Goal: Transaction & Acquisition: Purchase product/service

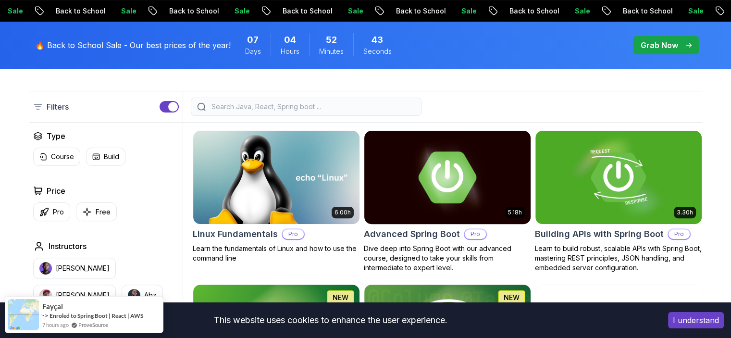
scroll to position [384, 0]
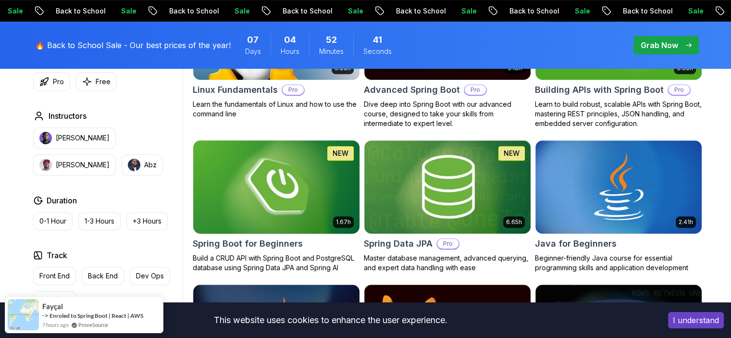
click at [270, 196] on img at bounding box center [276, 187] width 174 height 98
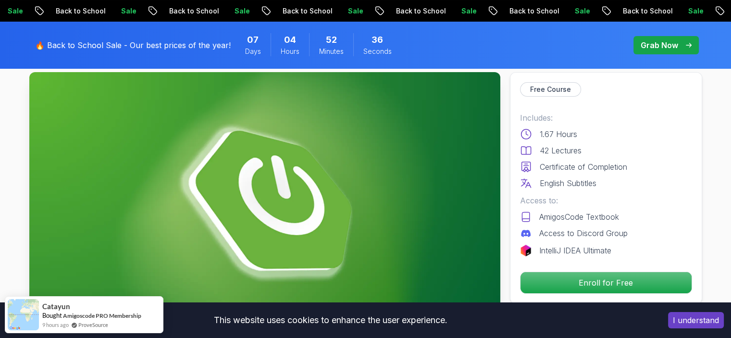
scroll to position [96, 0]
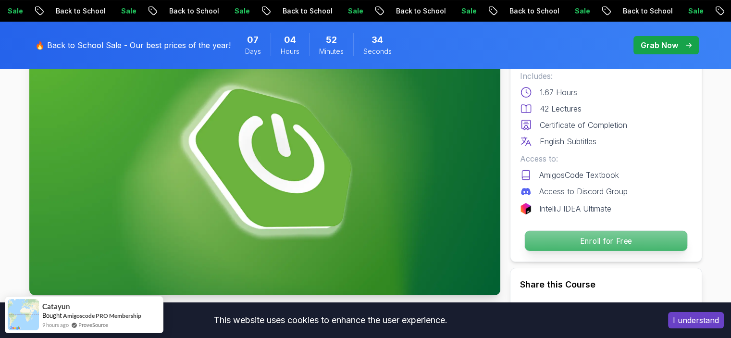
click at [594, 240] on p "Enroll for Free" at bounding box center [605, 241] width 162 height 20
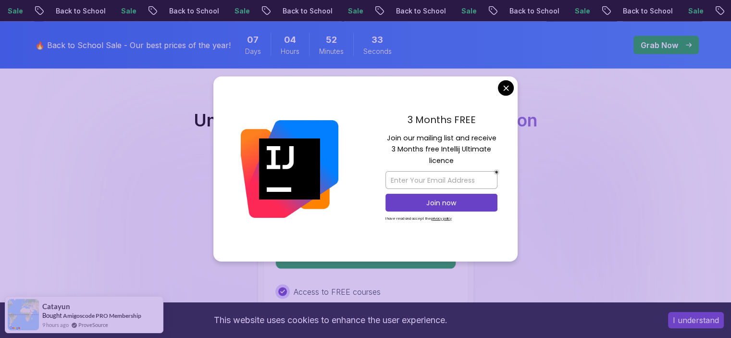
scroll to position [1952, 0]
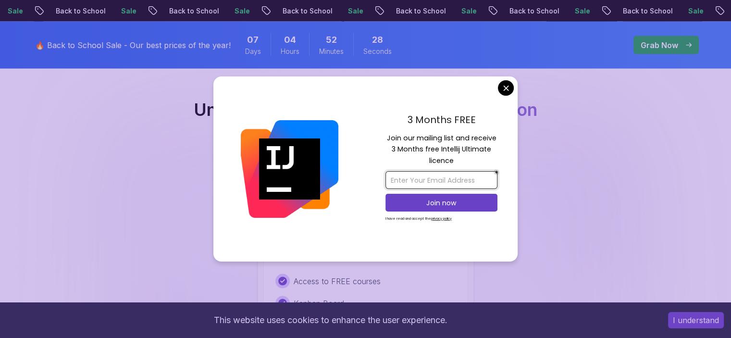
click at [463, 177] on input "email" at bounding box center [441, 180] width 112 height 18
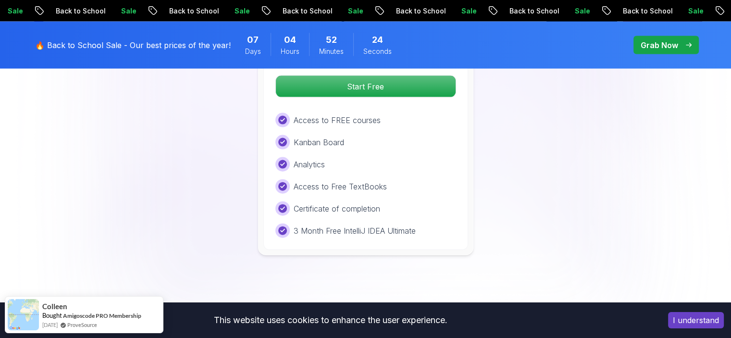
scroll to position [2097, 0]
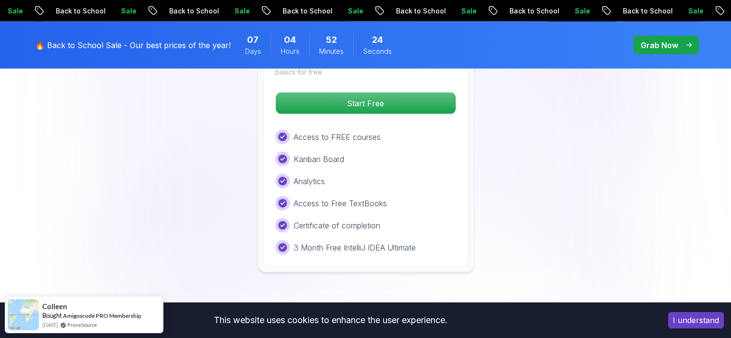
click at [415, 100] on div "Free Plan Ideal for beginners exploring coding and learning the basics for free…" at bounding box center [365, 142] width 205 height 250
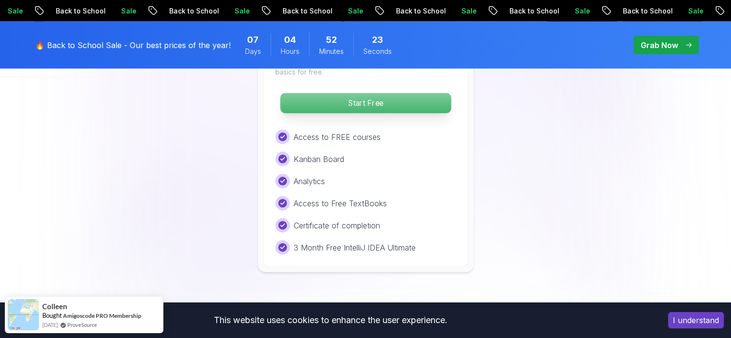
click at [429, 93] on p "Start Free" at bounding box center [365, 103] width 171 height 20
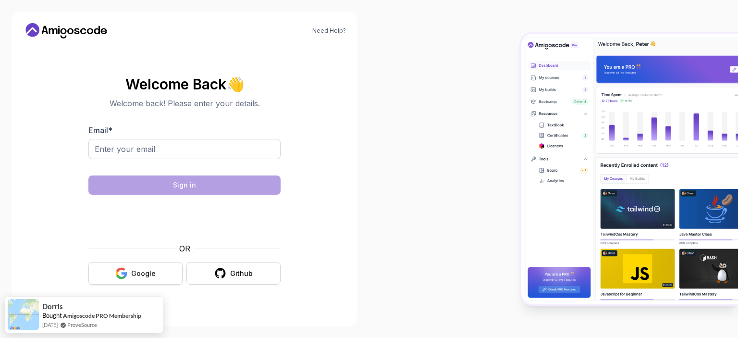
click at [152, 276] on div "Google" at bounding box center [143, 274] width 25 height 10
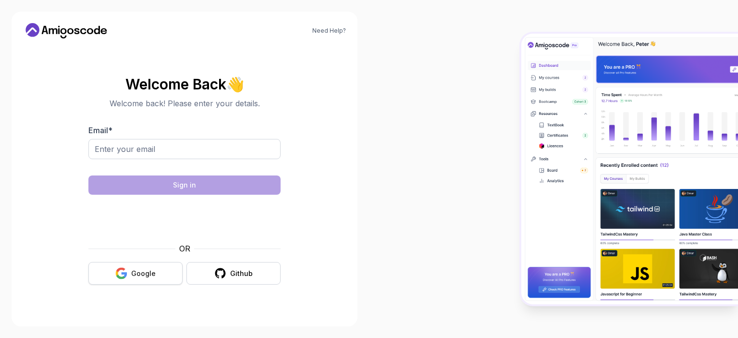
click at [130, 274] on button "Google" at bounding box center [135, 273] width 94 height 23
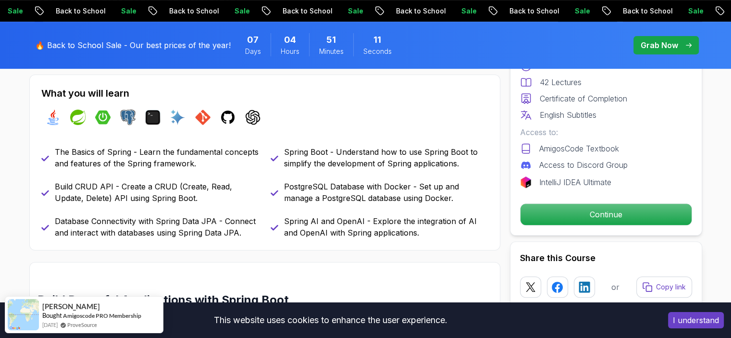
scroll to position [336, 0]
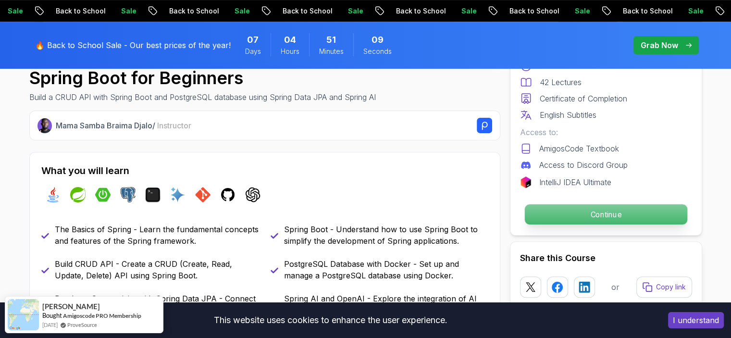
click at [562, 212] on p "Continue" at bounding box center [605, 214] width 162 height 20
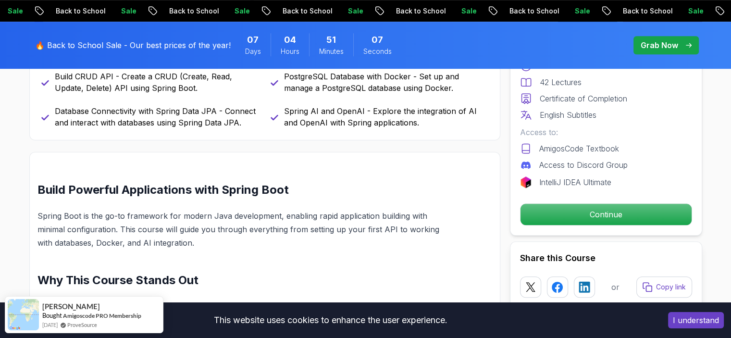
scroll to position [577, 0]
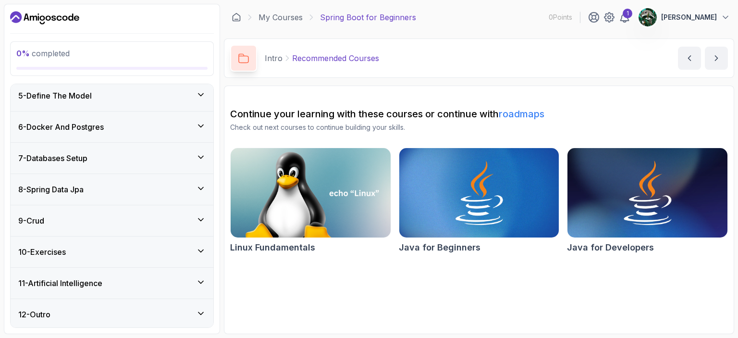
click at [112, 220] on div "9 - Crud" at bounding box center [111, 221] width 187 height 12
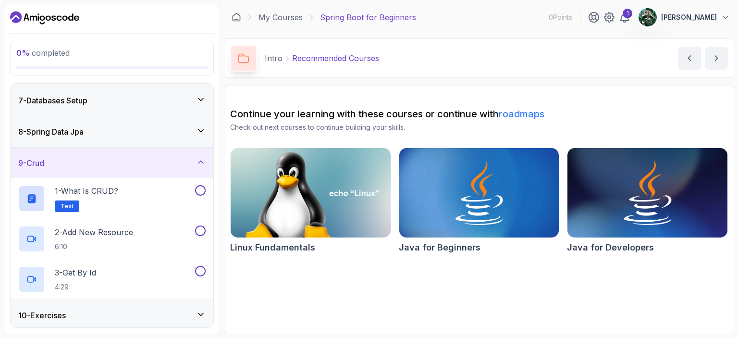
scroll to position [10, 0]
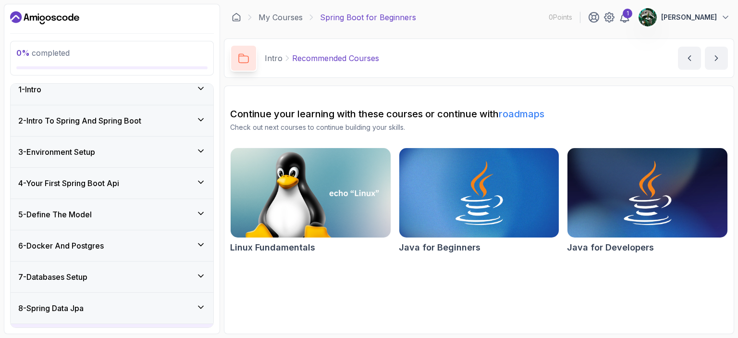
click at [114, 244] on div "6 - Docker And Postgres" at bounding box center [111, 246] width 187 height 12
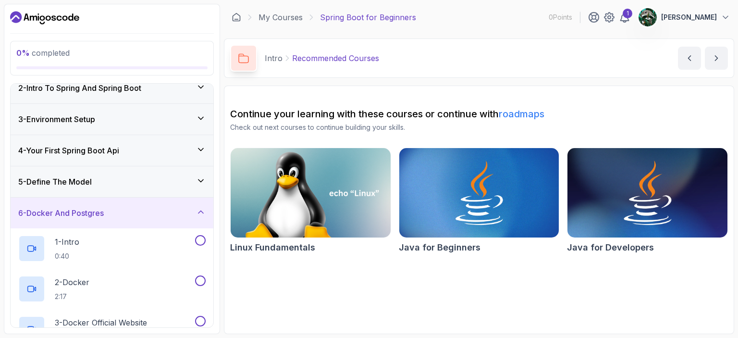
scroll to position [0, 0]
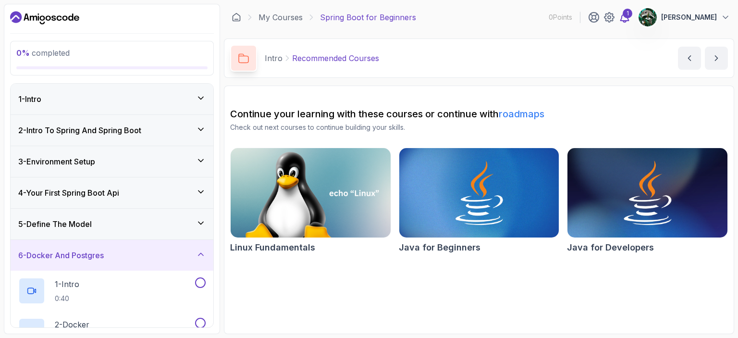
click at [629, 15] on icon at bounding box center [625, 17] width 8 height 10
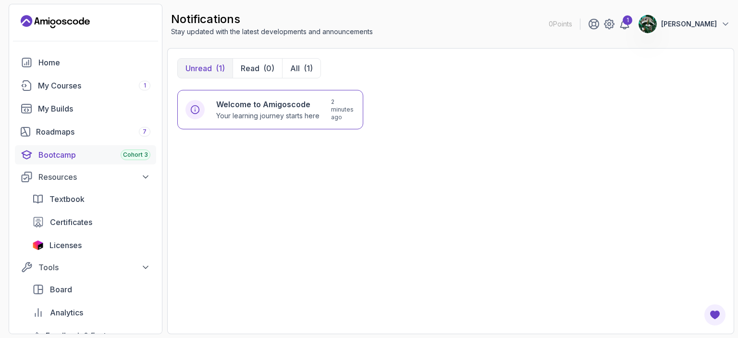
click at [83, 151] on div "Bootcamp Cohort 3" at bounding box center [94, 155] width 112 height 12
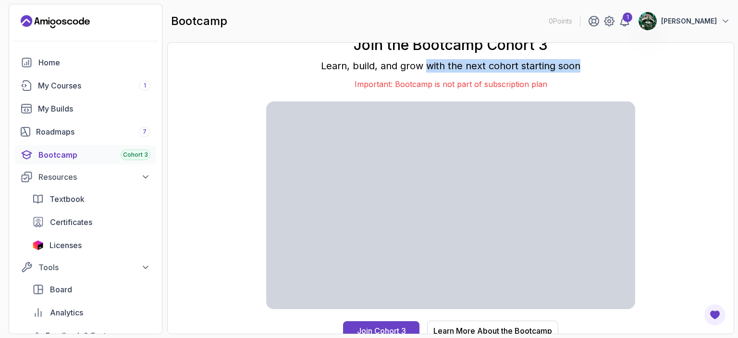
drag, startPoint x: 429, startPoint y: 68, endPoint x: 607, endPoint y: 68, distance: 178.2
click at [607, 68] on p "Learn, build, and grow with the next cohort starting soon" at bounding box center [450, 65] width 369 height 13
click at [617, 63] on p "Learn, build, and grow with the next cohort starting soon" at bounding box center [450, 65] width 369 height 13
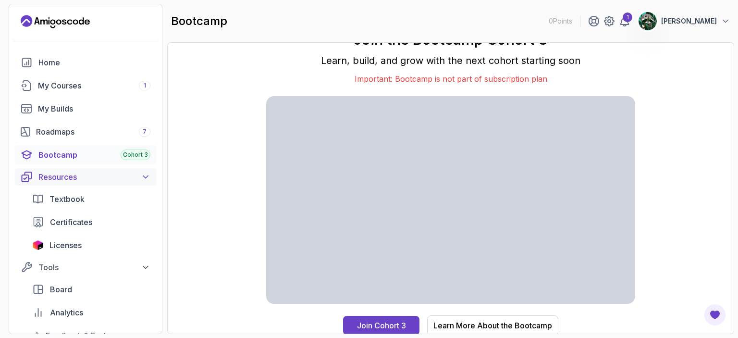
scroll to position [7, 0]
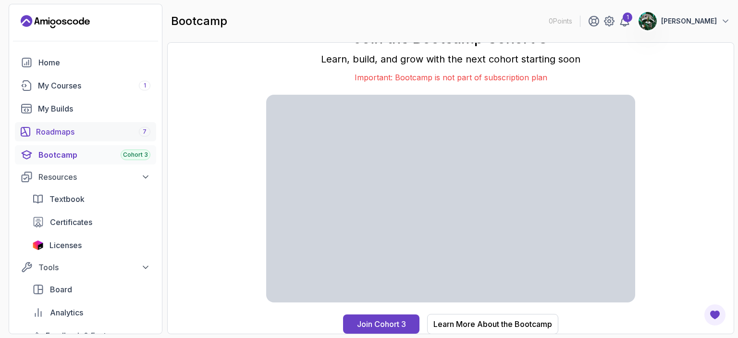
click at [81, 134] on div "Roadmaps 7" at bounding box center [93, 132] width 114 height 12
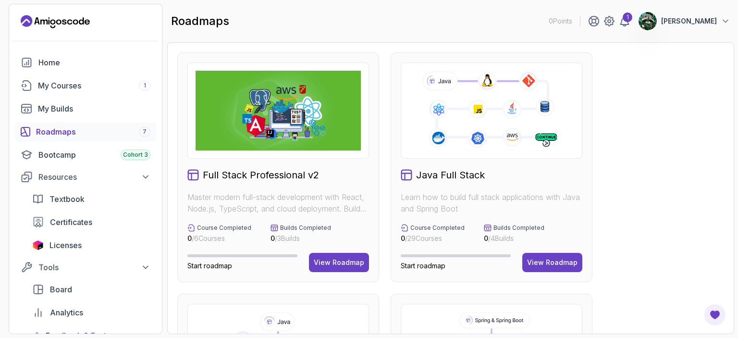
click at [300, 125] on img at bounding box center [278, 111] width 165 height 80
click at [286, 169] on h2 "Full Stack Professional v2" at bounding box center [261, 174] width 116 height 13
click at [284, 172] on h2 "Full Stack Professional v2" at bounding box center [261, 174] width 116 height 13
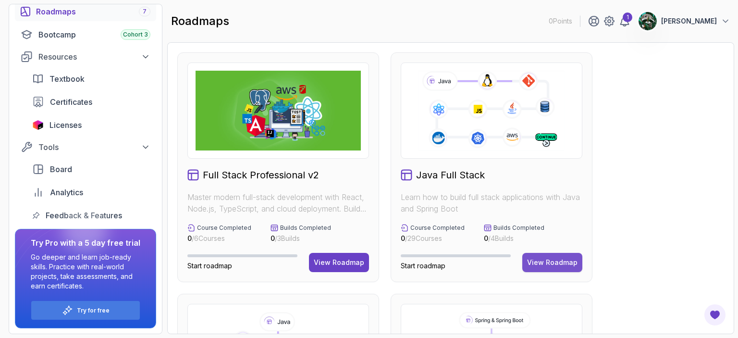
click at [560, 261] on div "View Roadmap" at bounding box center [552, 263] width 50 height 10
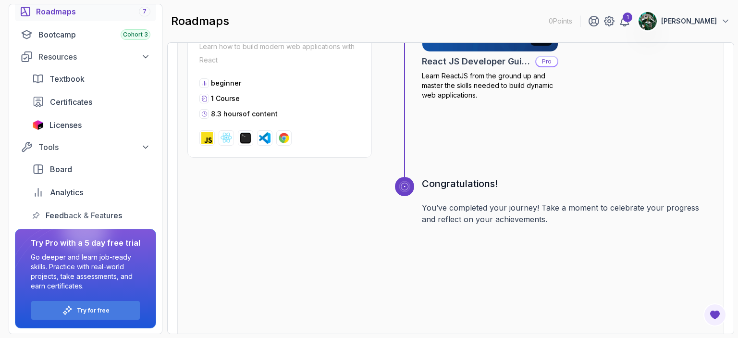
scroll to position [3651, 0]
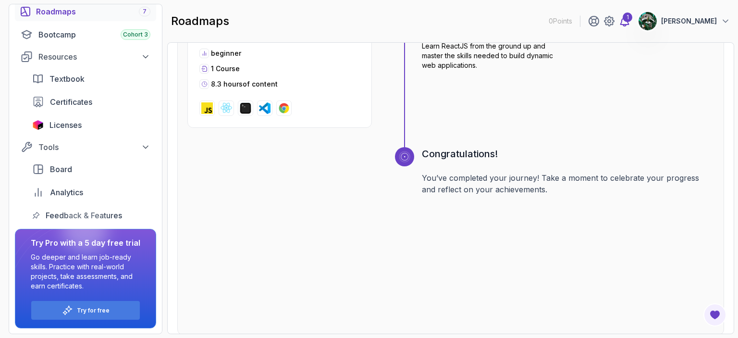
click at [632, 15] on div "1" at bounding box center [628, 17] width 10 height 10
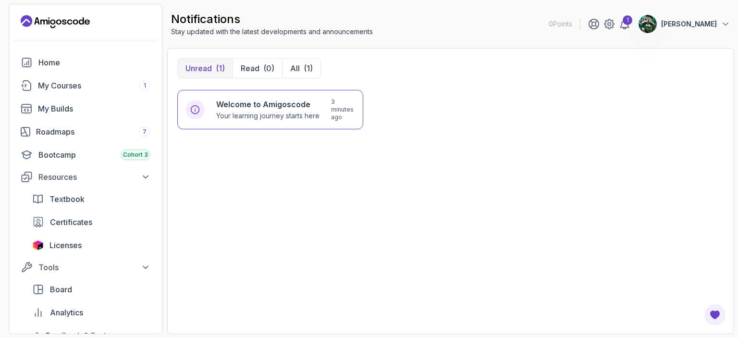
click at [68, 18] on icon "Landing page" at bounding box center [55, 21] width 69 height 15
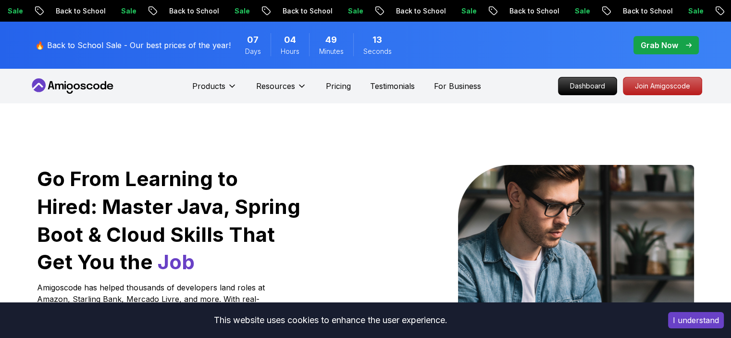
click at [647, 43] on p "Grab Now" at bounding box center [658, 45] width 37 height 12
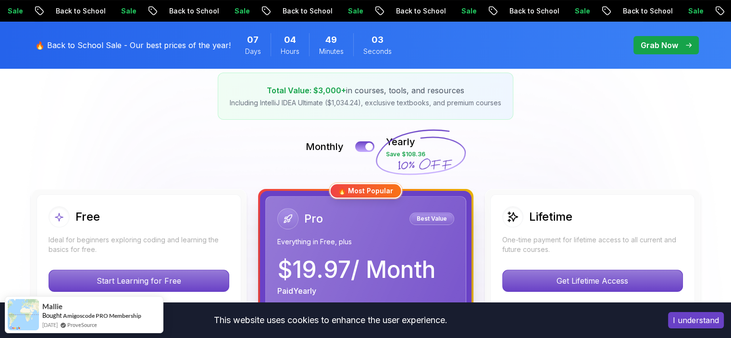
scroll to position [240, 0]
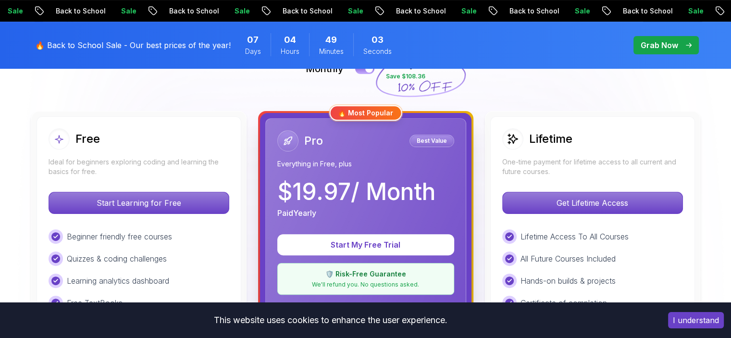
click at [425, 89] on icon at bounding box center [420, 74] width 92 height 85
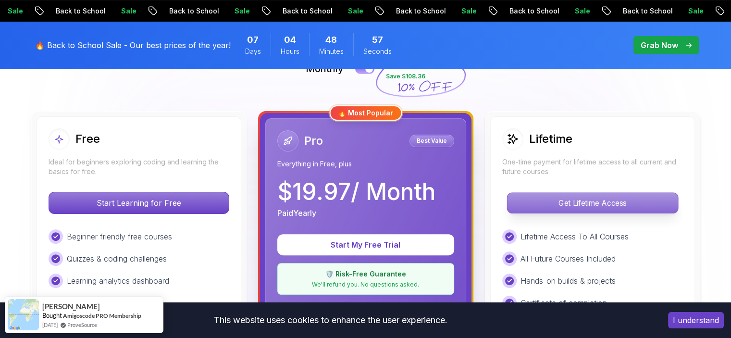
click at [584, 204] on p "Get Lifetime Access" at bounding box center [592, 203] width 171 height 20
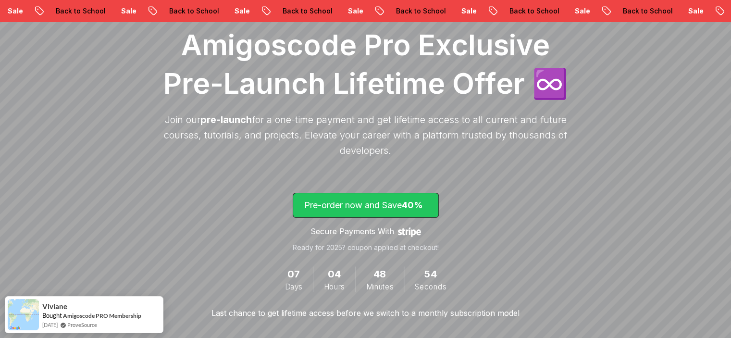
scroll to position [48, 0]
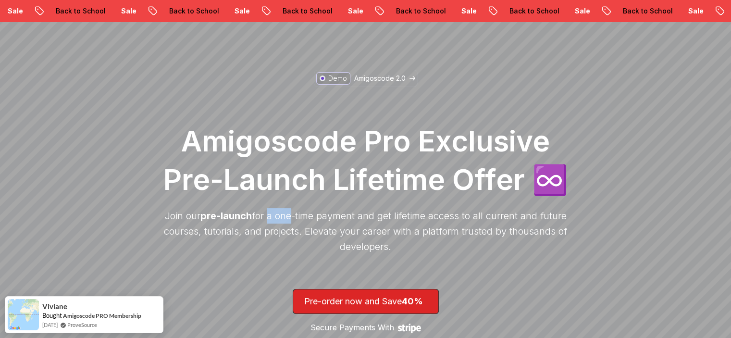
drag, startPoint x: 266, startPoint y: 214, endPoint x: 290, endPoint y: 214, distance: 24.5
click at [290, 214] on p "Join our pre-launch for a one-time payment and get lifetime access to all curre…" at bounding box center [365, 231] width 413 height 46
click at [298, 212] on p "Join our pre-launch for a one-time payment and get lifetime access to all curre…" at bounding box center [365, 231] width 413 height 46
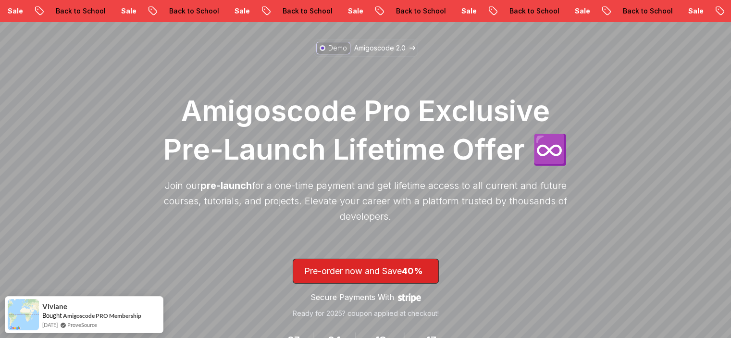
scroll to position [192, 0]
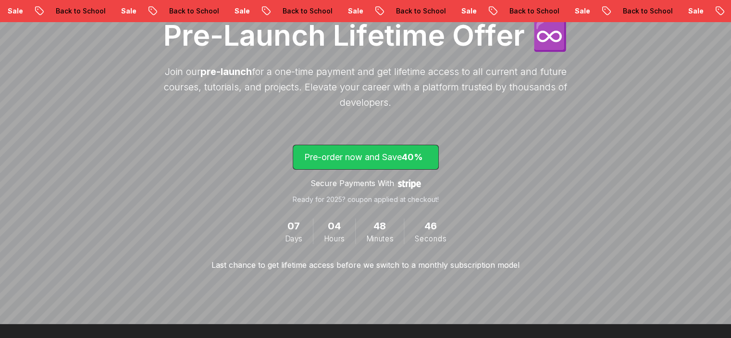
click at [389, 158] on p "Pre-order now and Save 40%" at bounding box center [365, 156] width 123 height 13
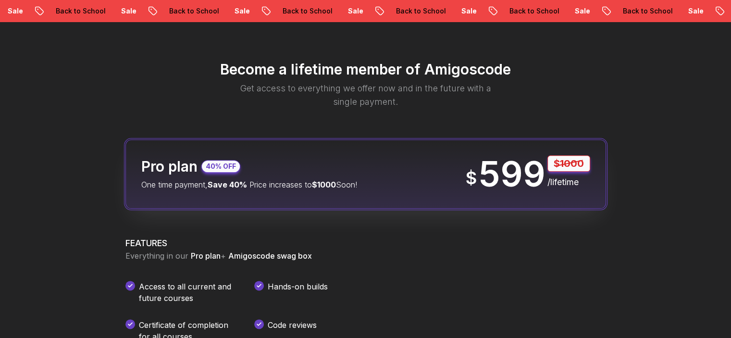
scroll to position [1130, 0]
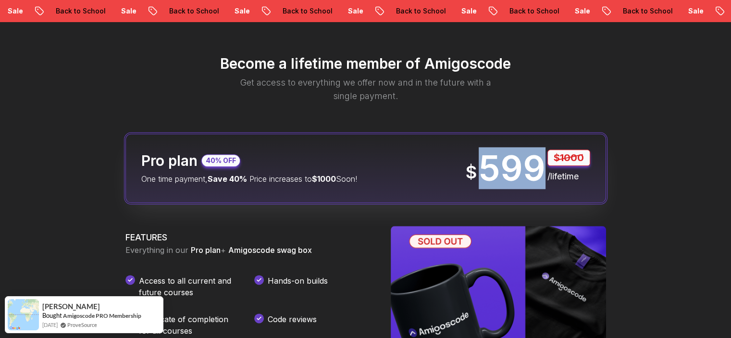
drag, startPoint x: 486, startPoint y: 165, endPoint x: 539, endPoint y: 168, distance: 53.0
click at [539, 168] on p "599" at bounding box center [512, 168] width 67 height 35
copy p "599"
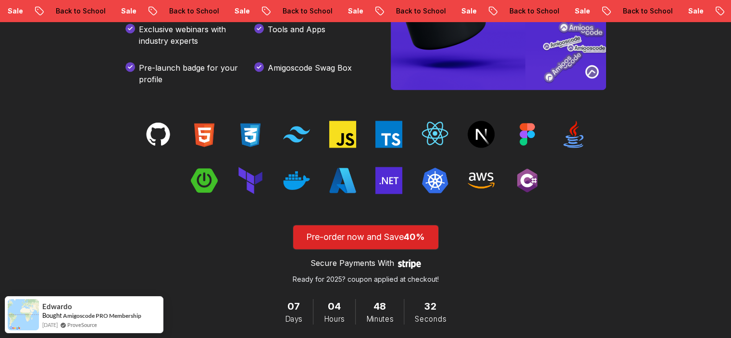
scroll to position [1515, 0]
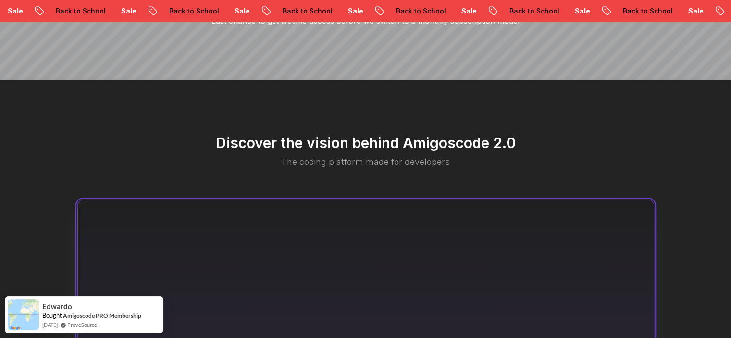
scroll to position [410, 0]
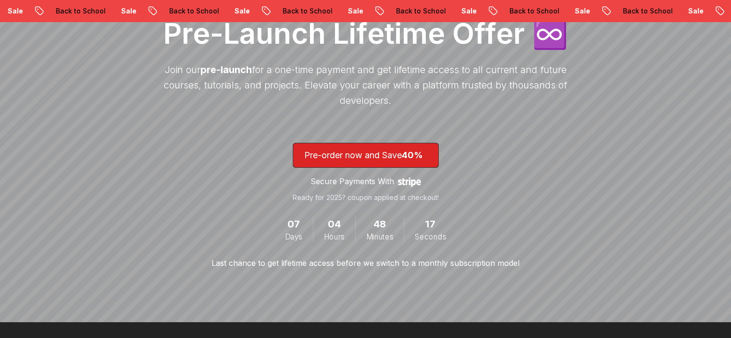
scroll to position [192, 0]
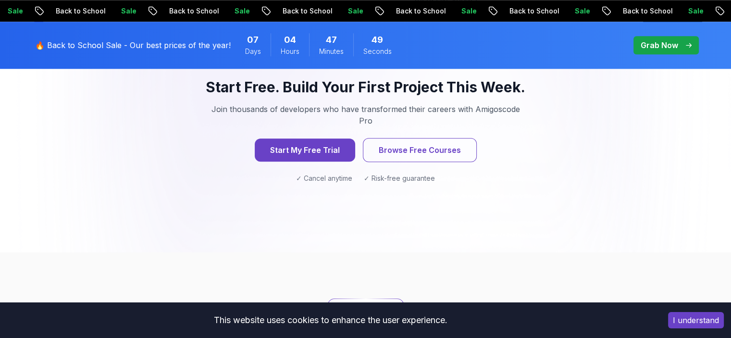
scroll to position [1009, 0]
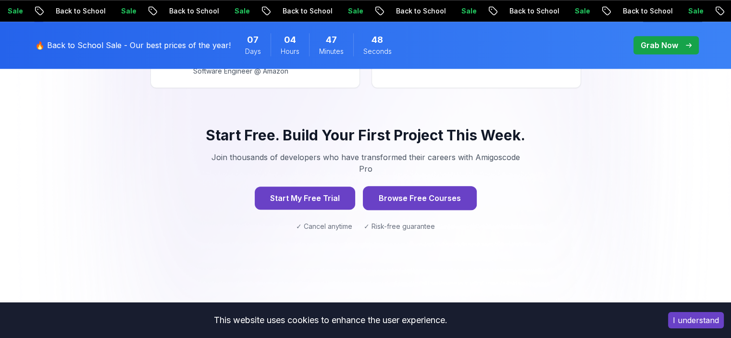
click at [454, 186] on button "Browse Free Courses" at bounding box center [420, 198] width 114 height 24
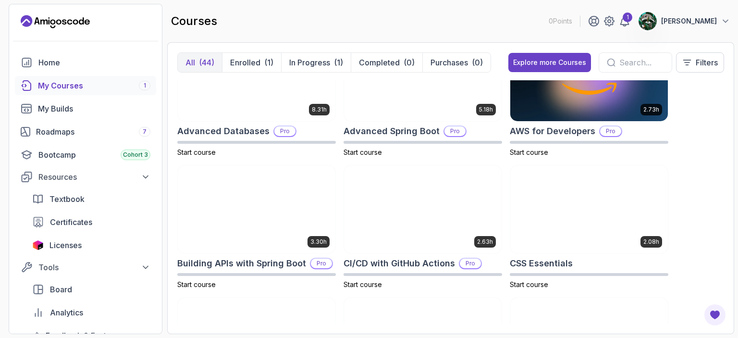
scroll to position [384, 0]
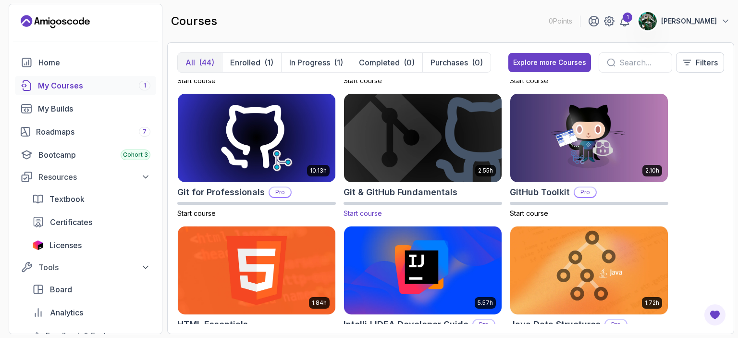
click at [417, 143] on img at bounding box center [422, 137] width 165 height 93
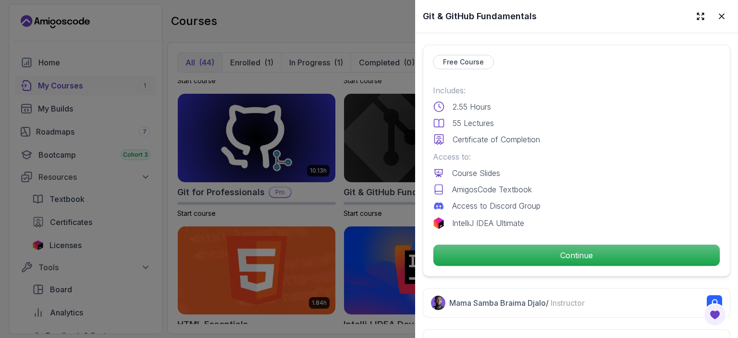
scroll to position [240, 0]
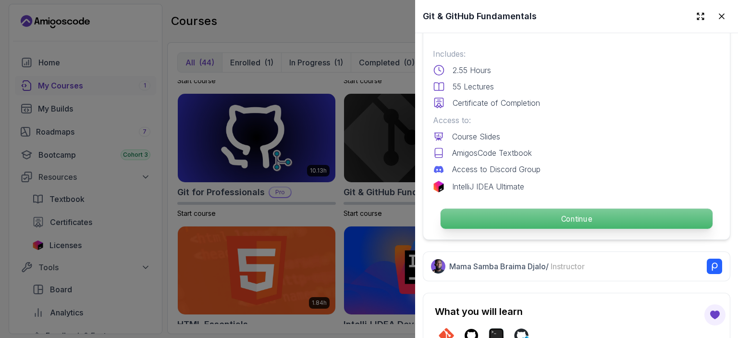
click at [512, 223] on p "Continue" at bounding box center [577, 219] width 272 height 20
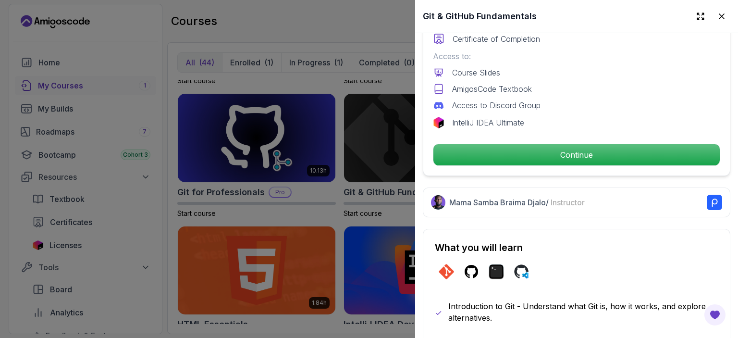
scroll to position [384, 0]
